Goal: Information Seeking & Learning: Check status

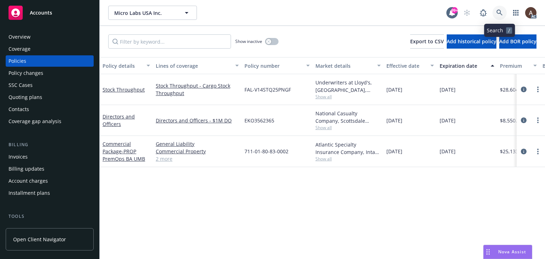
click at [502, 11] on icon at bounding box center [499, 13] width 6 height 6
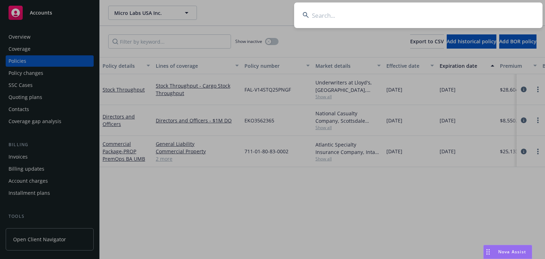
click at [353, 19] on input at bounding box center [418, 15] width 248 height 26
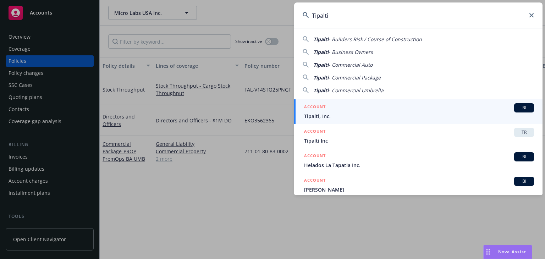
type input "Tipalti"
click at [332, 116] on span "Tipalti, Inc." at bounding box center [419, 115] width 230 height 7
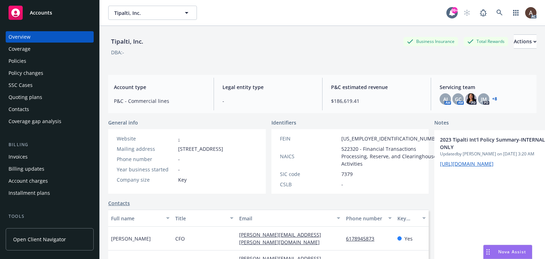
click at [48, 74] on div "Policy changes" at bounding box center [50, 72] width 82 height 11
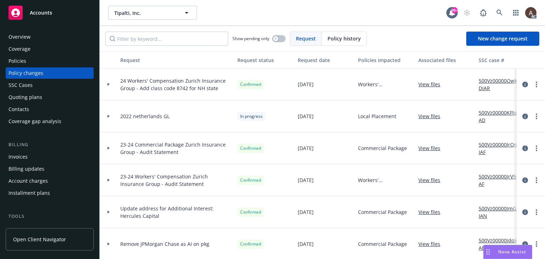
click at [108, 83] on icon at bounding box center [108, 84] width 3 height 2
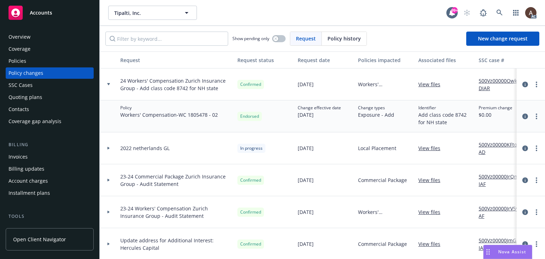
click at [495, 81] on link "500Vz00000OwkeDIAR" at bounding box center [503, 84] width 48 height 15
click at [521, 83] on link "circleInformation" at bounding box center [525, 84] width 9 height 9
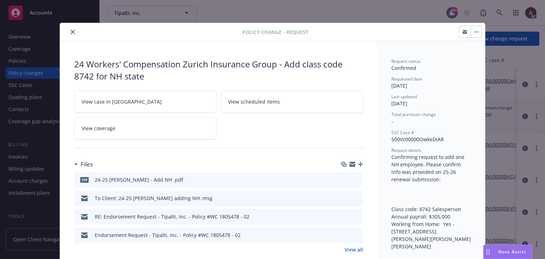
scroll to position [21, 0]
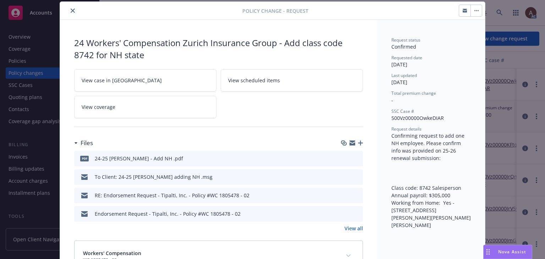
click at [353, 158] on icon "preview file" at bounding box center [356, 157] width 6 height 5
click at [354, 176] on icon "preview file" at bounding box center [356, 176] width 6 height 5
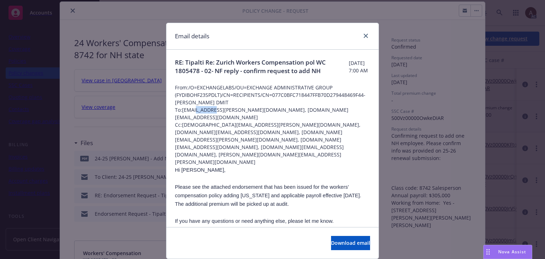
drag, startPoint x: 193, startPoint y: 118, endPoint x: 213, endPoint y: 117, distance: 19.9
click at [213, 117] on span "To: savannah.parker@tipalti.com, ivoree.jordan@newfront.com" at bounding box center [272, 113] width 195 height 15
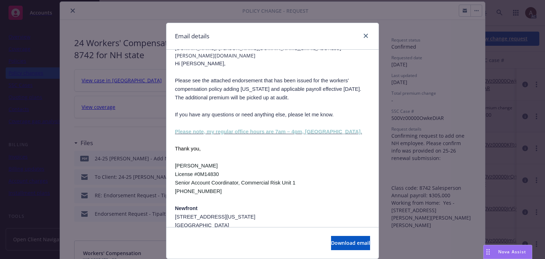
scroll to position [213, 0]
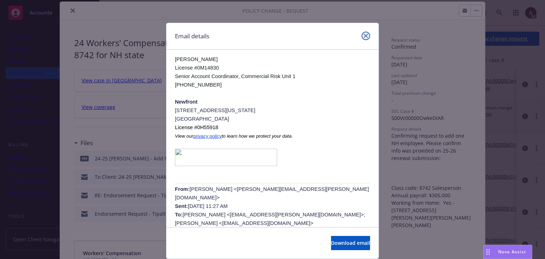
click at [364, 36] on icon "close" at bounding box center [366, 36] width 4 height 4
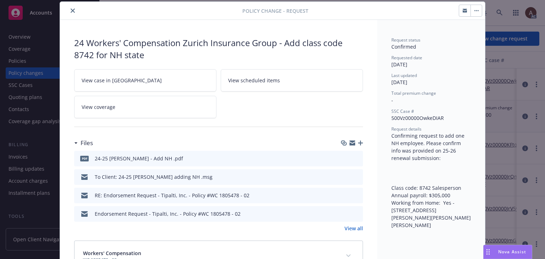
click at [68, 13] on button "close" at bounding box center [72, 10] width 9 height 9
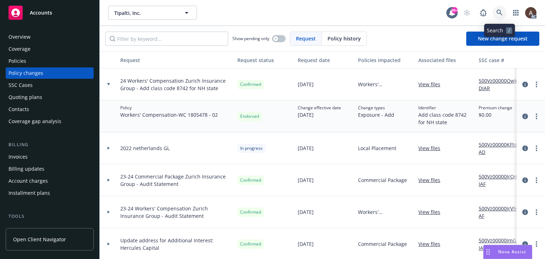
click at [501, 12] on icon at bounding box center [499, 13] width 6 height 6
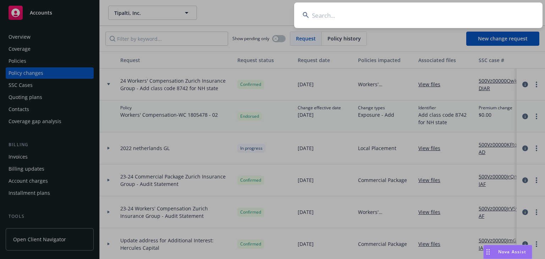
click at [345, 23] on input at bounding box center [418, 15] width 248 height 26
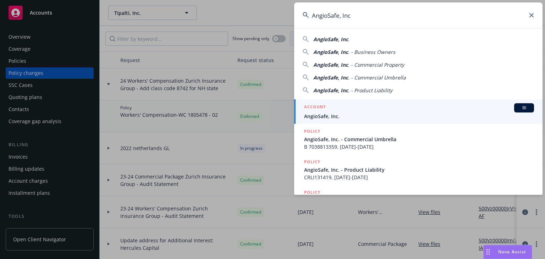
type input "AngioSafe, Inc"
click at [354, 108] on div "ACCOUNT BI" at bounding box center [419, 107] width 230 height 9
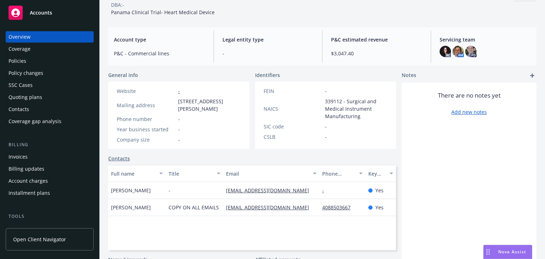
scroll to position [71, 0]
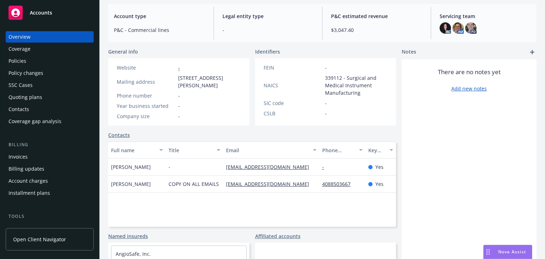
click at [36, 73] on div "Policy changes" at bounding box center [26, 72] width 35 height 11
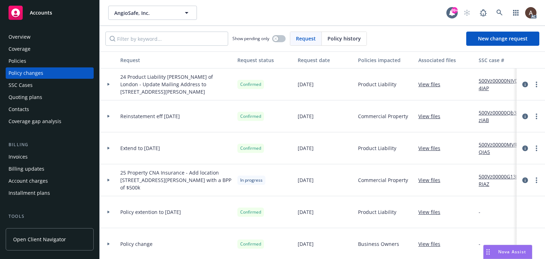
click at [108, 83] on icon at bounding box center [109, 84] width 2 height 3
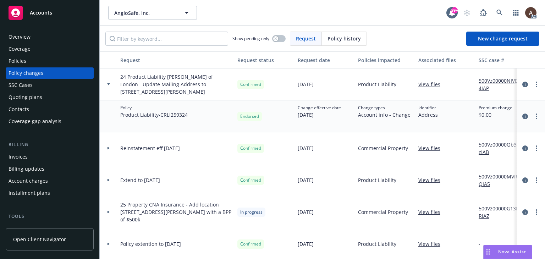
click at [33, 61] on div "Policies" at bounding box center [50, 60] width 82 height 11
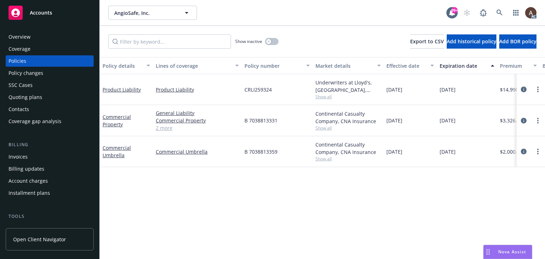
click at [35, 71] on div "Policy changes" at bounding box center [26, 72] width 35 height 11
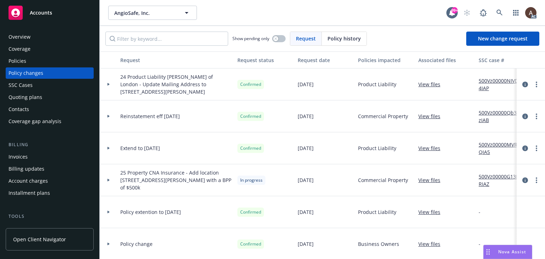
click at [487, 81] on link "500Vz00000NIVD4IAP" at bounding box center [503, 84] width 48 height 15
click at [30, 62] on div "Policies" at bounding box center [50, 60] width 82 height 11
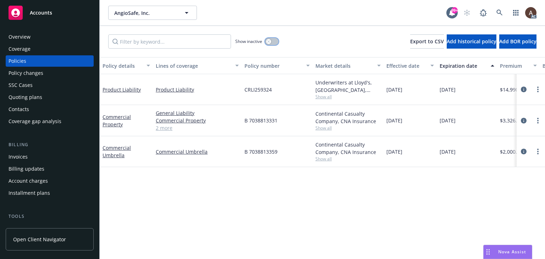
click at [267, 43] on icon "button" at bounding box center [268, 41] width 3 height 3
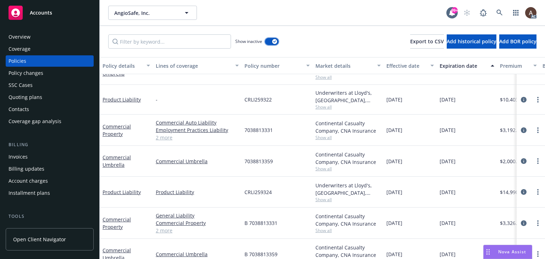
scroll to position [262, 0]
